Goal: Task Accomplishment & Management: Manage account settings

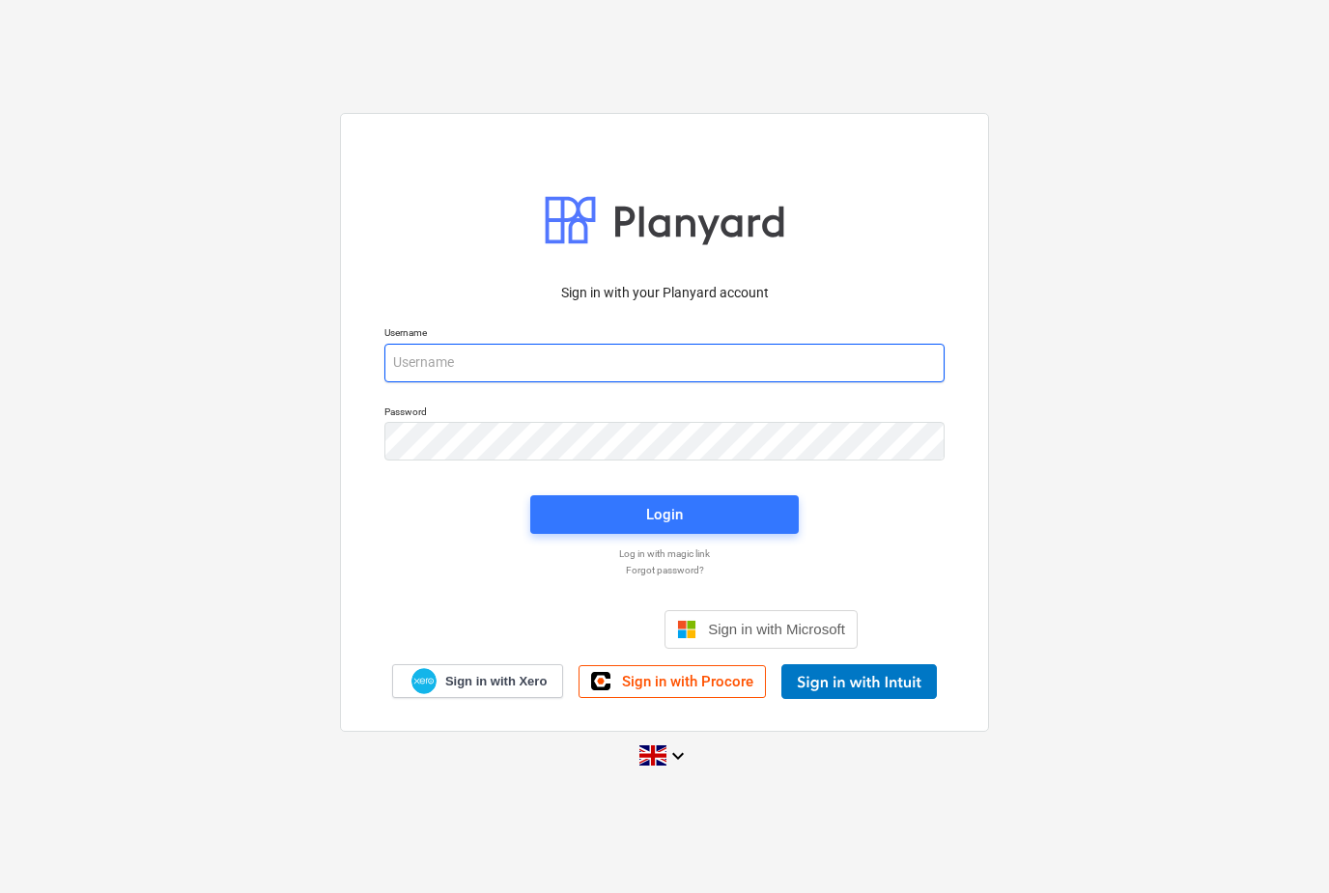
click at [790, 382] on input "email" at bounding box center [664, 363] width 560 height 39
type input "[EMAIL_ADDRESS][DOMAIN_NAME]"
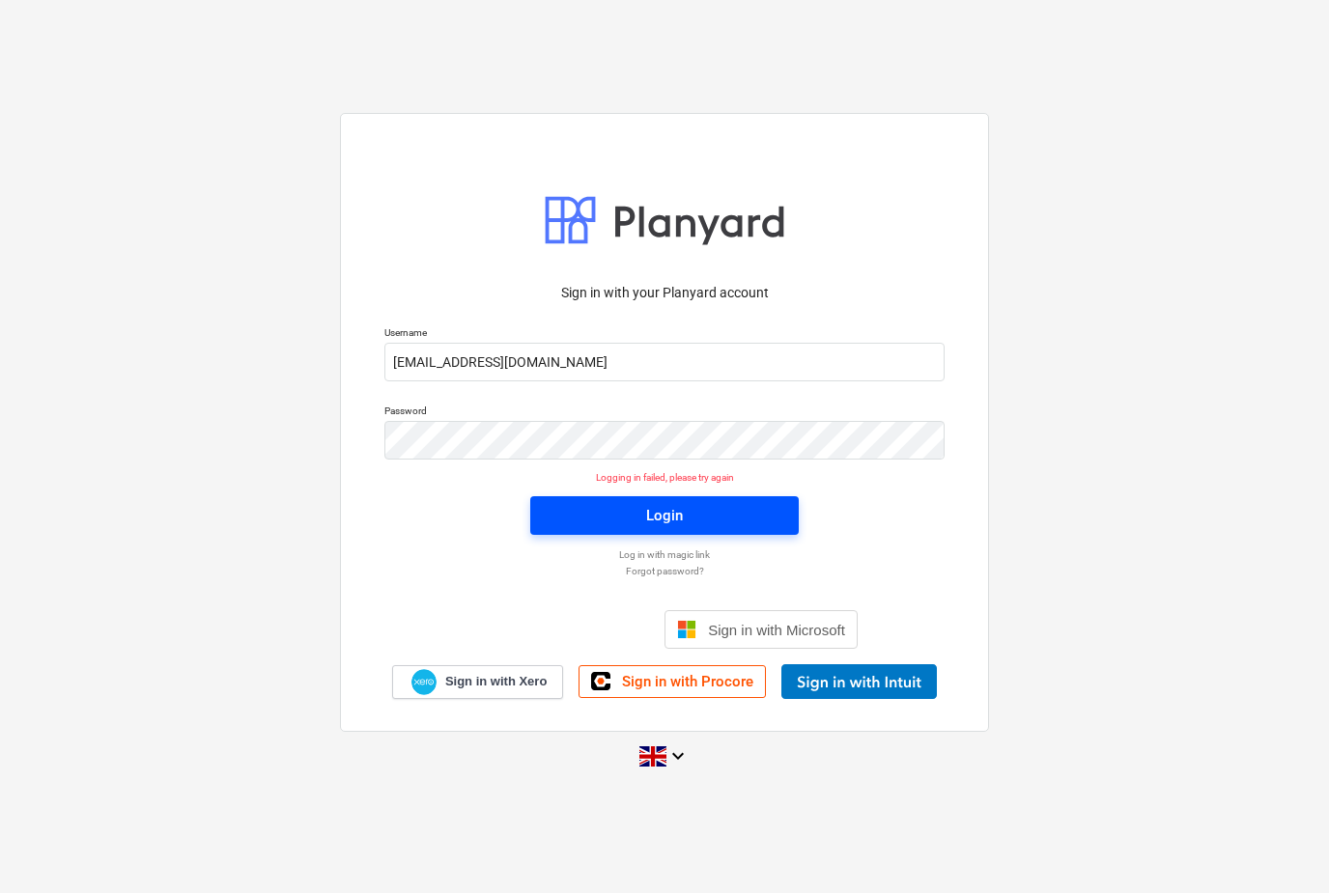
click at [550, 535] on button "Login" at bounding box center [664, 515] width 268 height 39
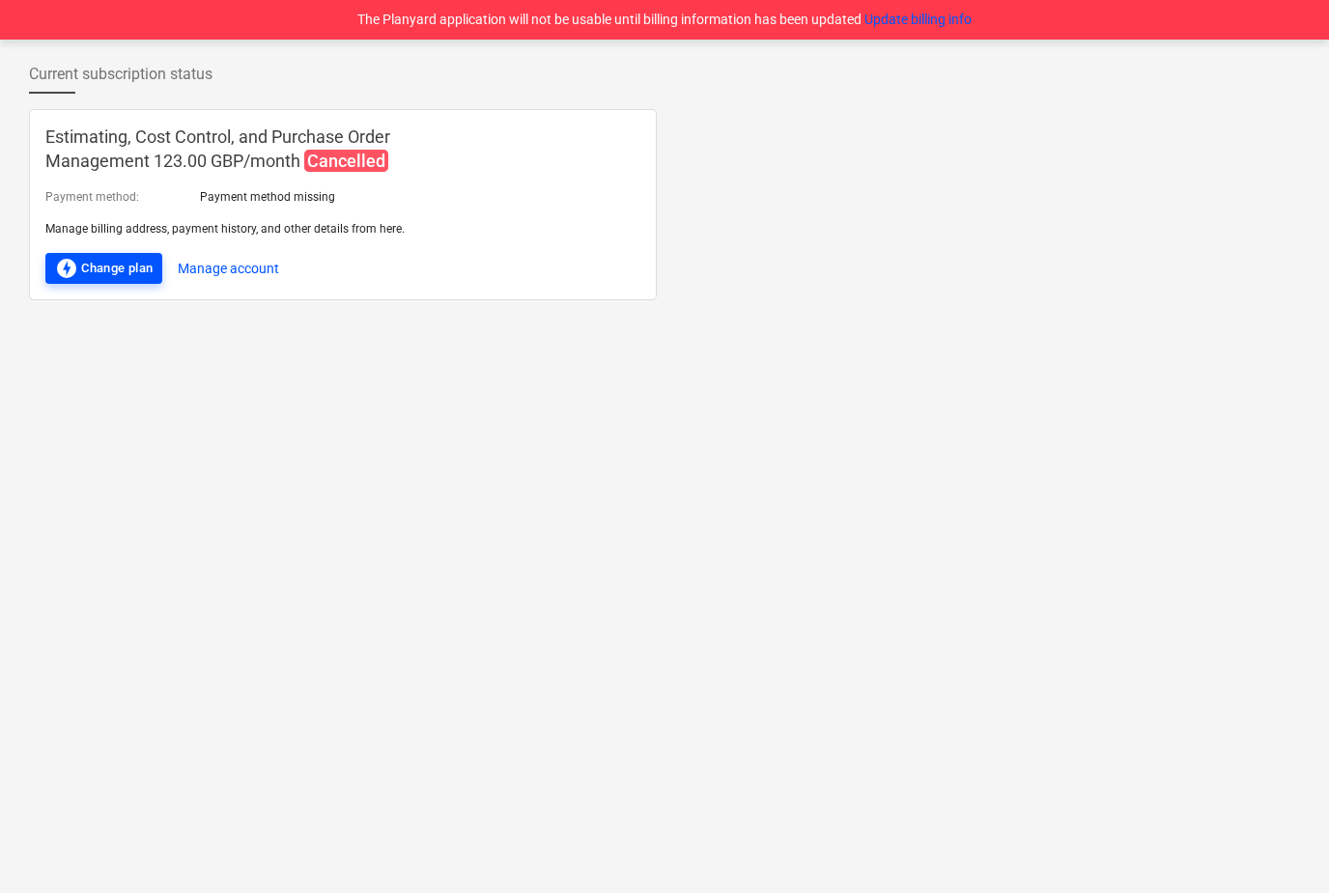
click at [98, 269] on div "offline_bolt Change plan" at bounding box center [104, 268] width 98 height 23
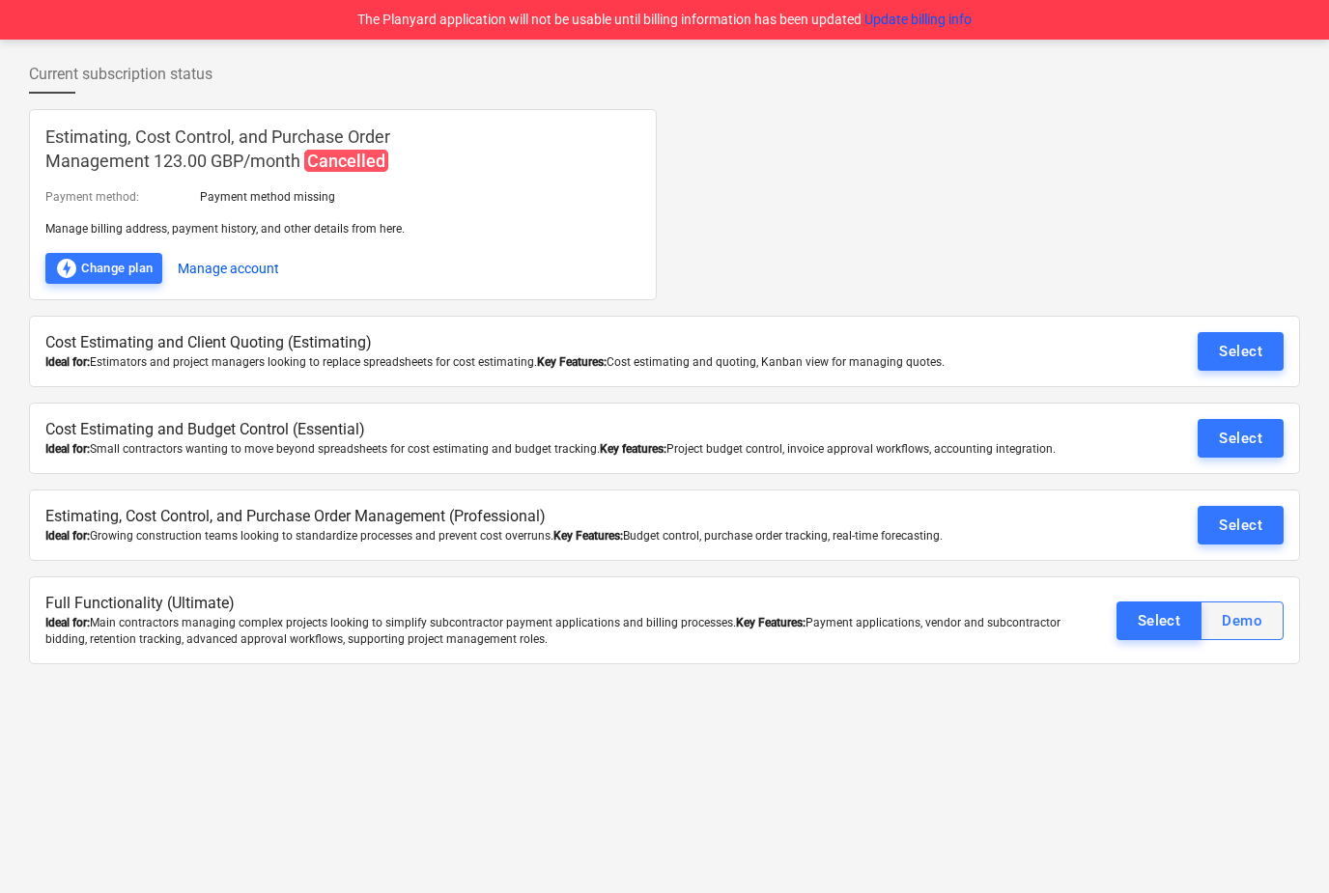
click at [1245, 627] on div "Demo" at bounding box center [1241, 620] width 41 height 25
click at [102, 338] on p "Cost Estimating and Client Quoting (Estimating)" at bounding box center [560, 343] width 1031 height 22
click at [153, 442] on div "Ideal for: Small contractors wanting to move beyond spreadsheets for cost estim…" at bounding box center [560, 449] width 1031 height 16
click at [176, 493] on div "Estimating, Cost Control, and Purchase Order Management (Professional) Ideal fo…" at bounding box center [664, 525] width 1271 height 71
